Goal: Information Seeking & Learning: Learn about a topic

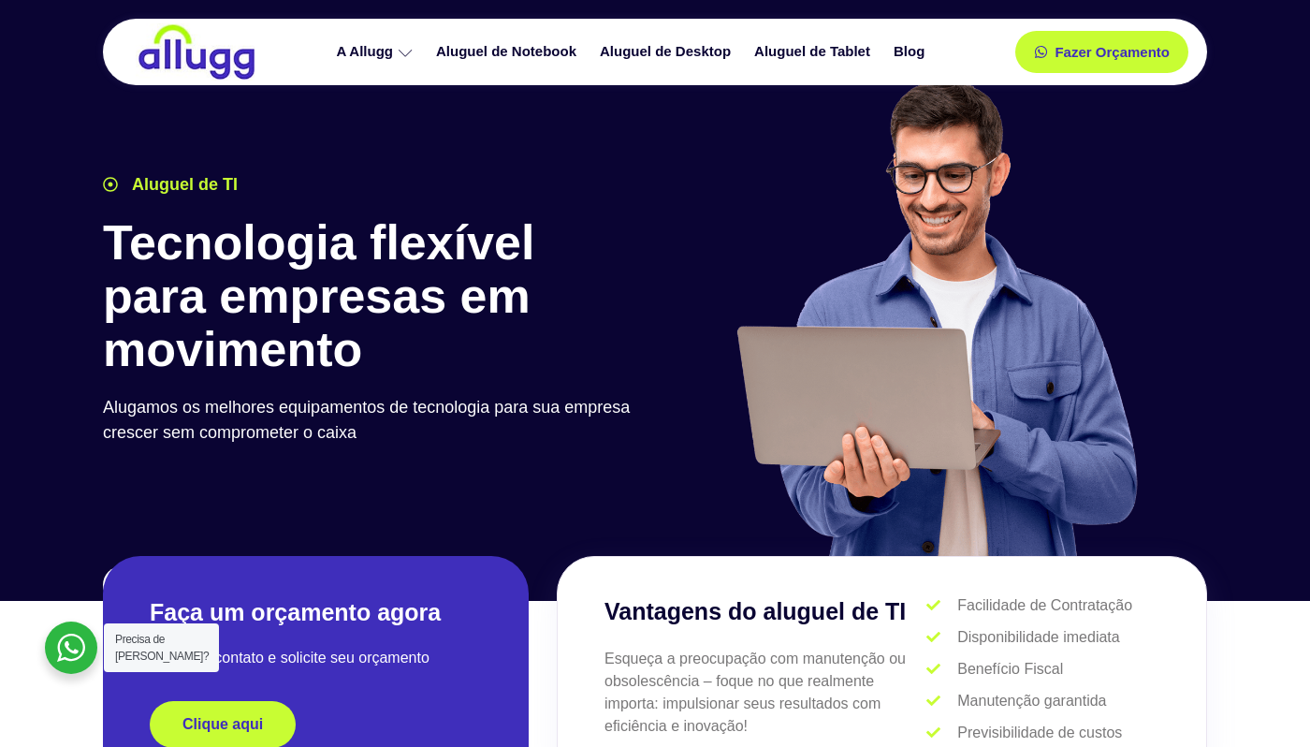
click at [167, 58] on img at bounding box center [197, 51] width 122 height 57
click at [192, 60] on img at bounding box center [197, 51] width 122 height 57
click at [467, 47] on link "Aluguel de Notebook" at bounding box center [509, 52] width 164 height 33
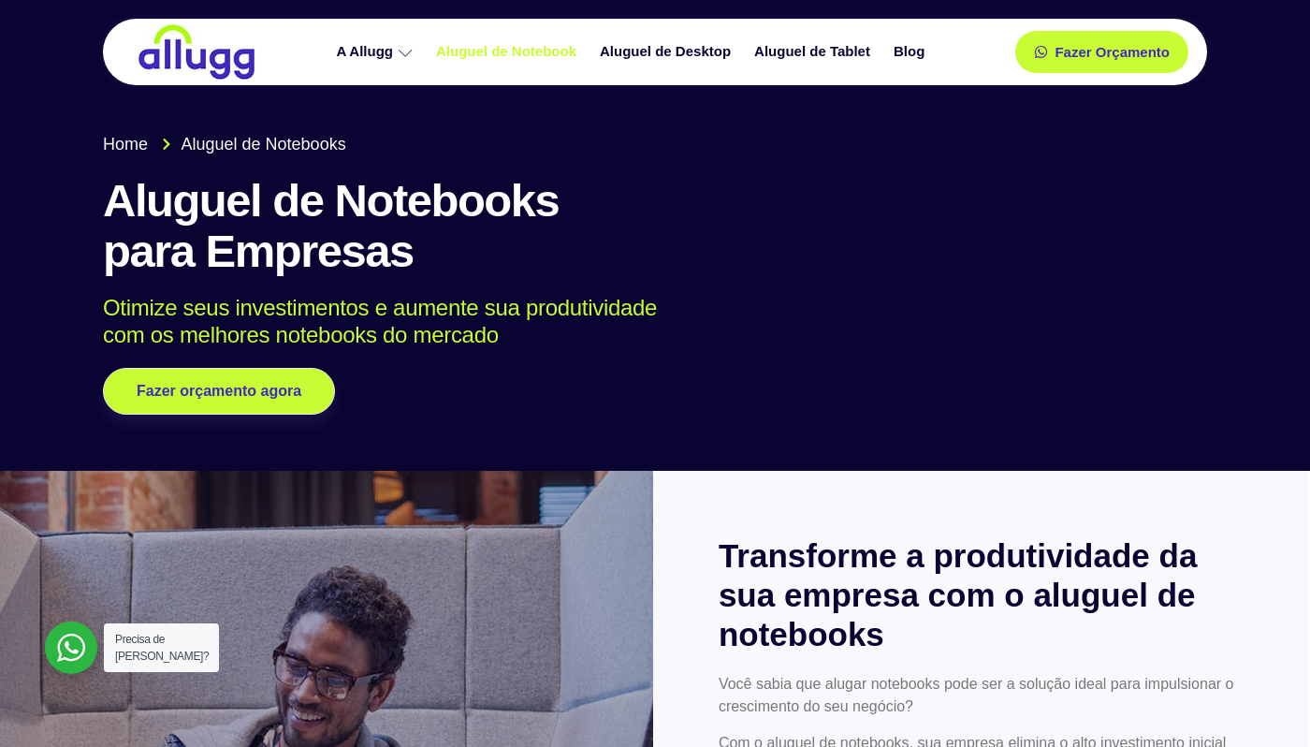
click at [173, 54] on img at bounding box center [197, 51] width 122 height 57
click at [119, 143] on span "Home" at bounding box center [125, 144] width 45 height 25
click at [223, 140] on span "Aluguel de Notebooks" at bounding box center [261, 144] width 169 height 25
click at [123, 144] on span "Home" at bounding box center [125, 144] width 45 height 25
click at [156, 69] on img at bounding box center [197, 51] width 122 height 57
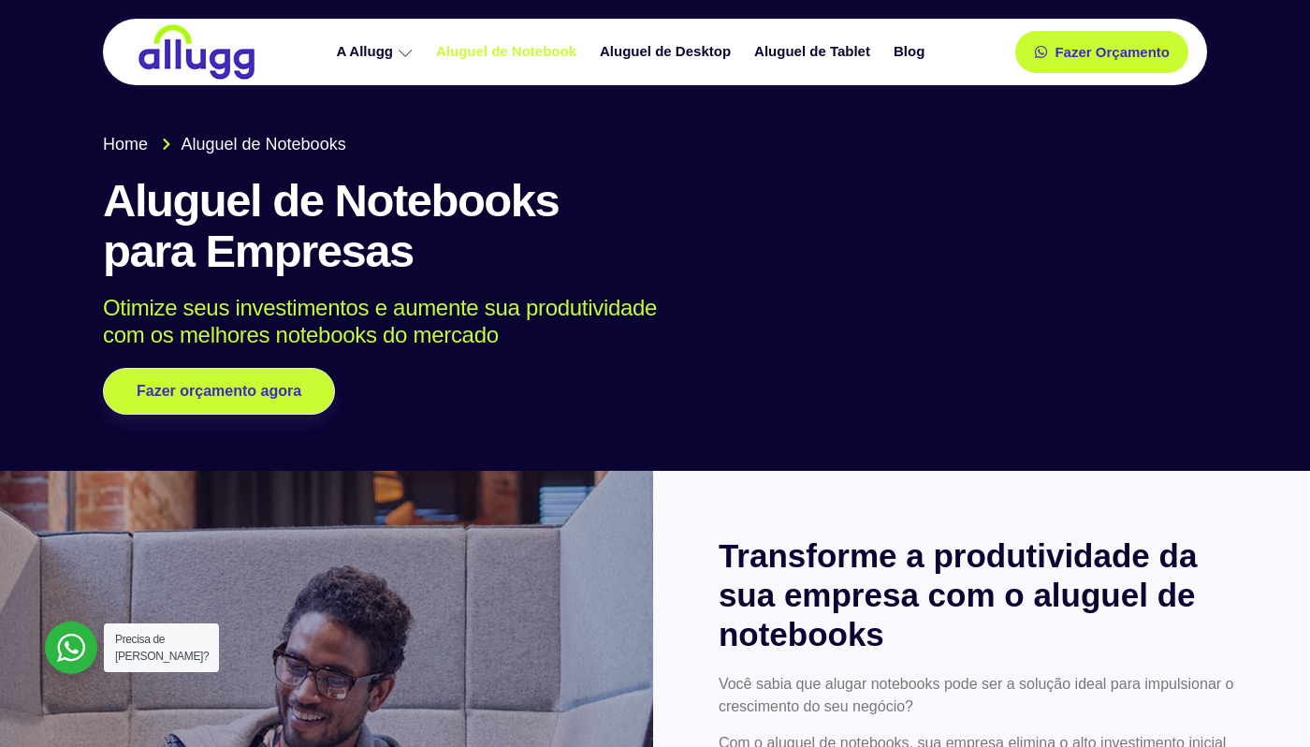
click at [179, 54] on img at bounding box center [197, 51] width 122 height 57
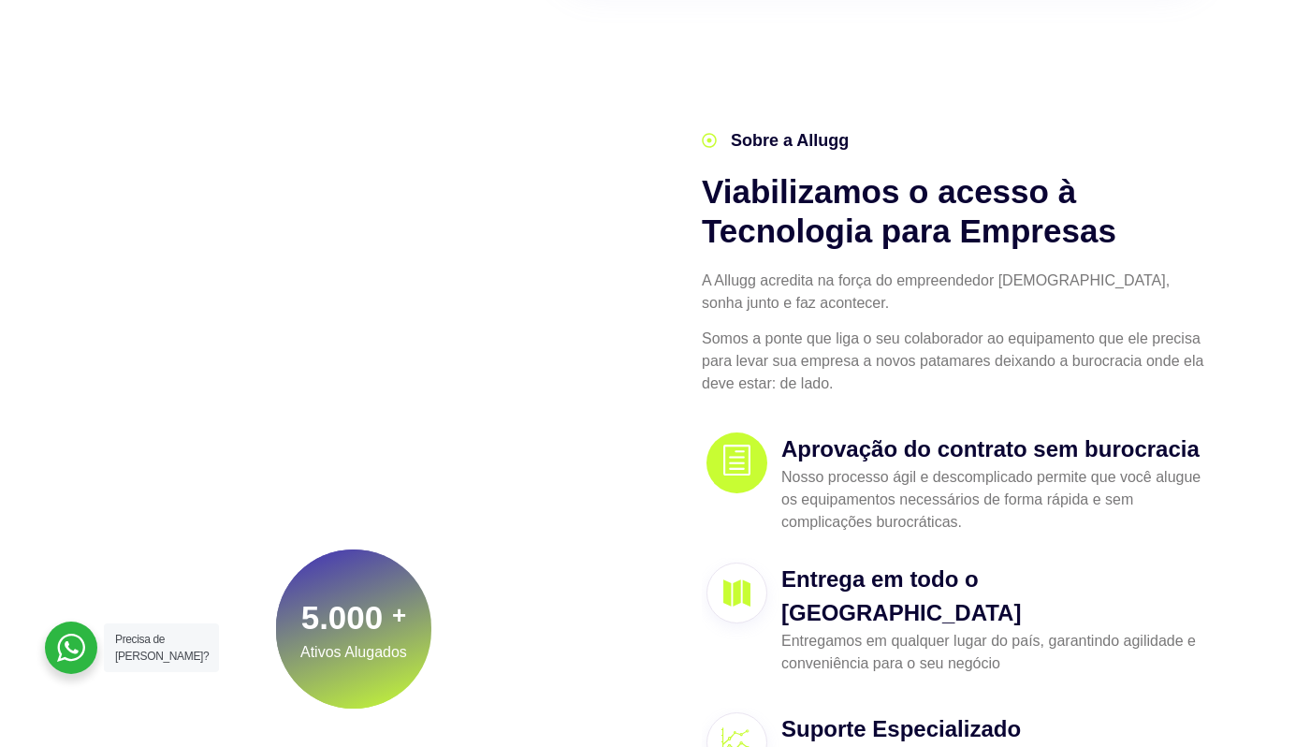
scroll to position [445, 0]
